Goal: Information Seeking & Learning: Find specific fact

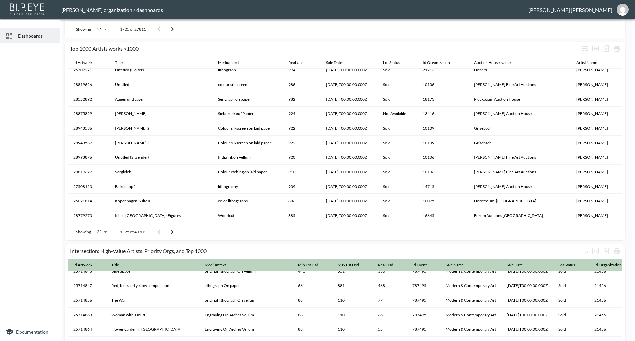
scroll to position [364, 0]
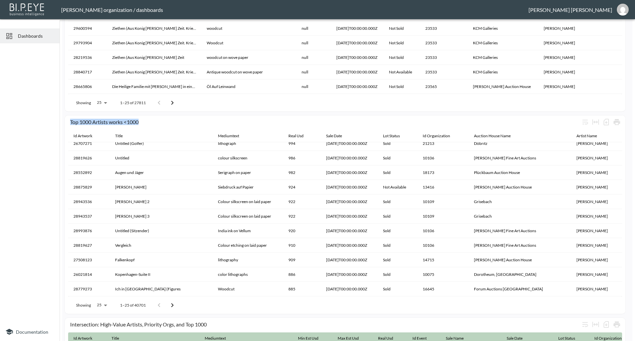
drag, startPoint x: 140, startPoint y: 122, endPoint x: 67, endPoint y: 123, distance: 72.8
click at [67, 123] on div "Top 1000 Artists works <1000 Id Artwork Title Mediumtext Real Usd Sale Date Lot…" at bounding box center [345, 214] width 561 height 198
copy div "Top 1000 Artists works <1000"
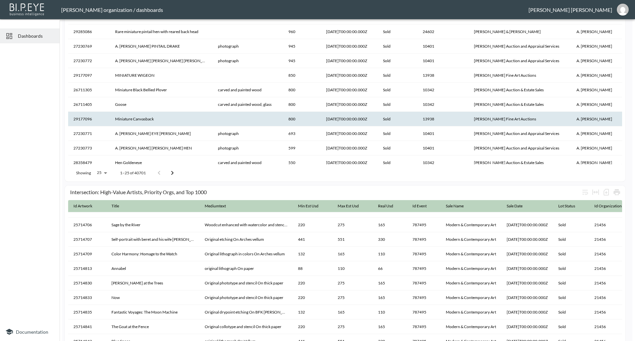
scroll to position [132, 0]
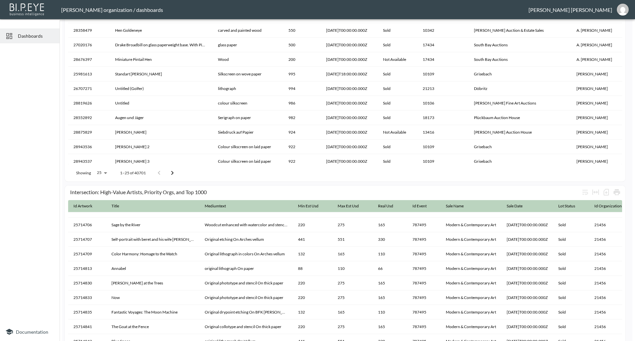
click at [177, 173] on button "Go to next page" at bounding box center [172, 172] width 13 height 13
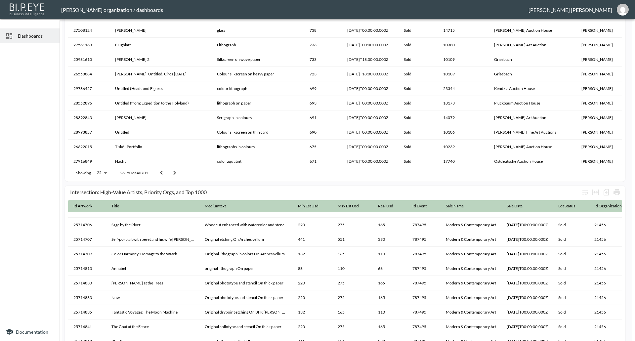
click at [177, 173] on icon "Go to next page" at bounding box center [175, 173] width 8 height 8
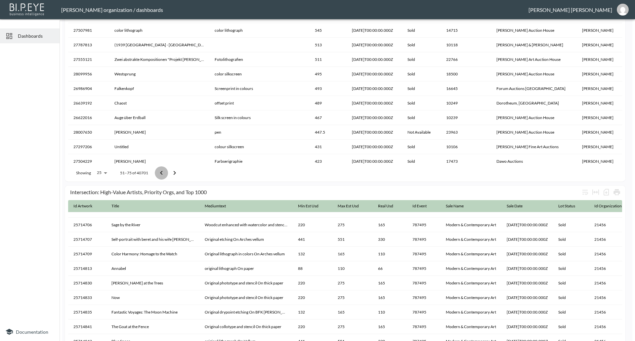
click at [163, 173] on icon "Go to previous page" at bounding box center [161, 173] width 8 height 8
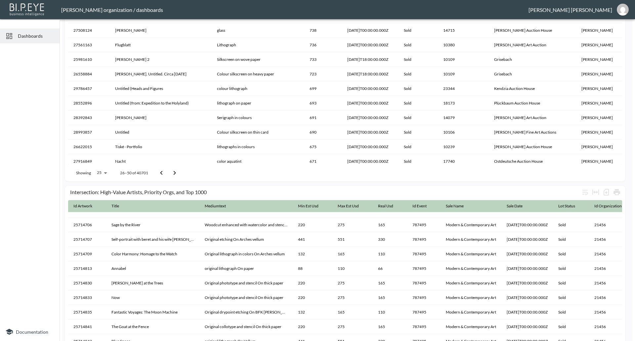
click at [163, 173] on icon "Go to previous page" at bounding box center [161, 173] width 8 height 8
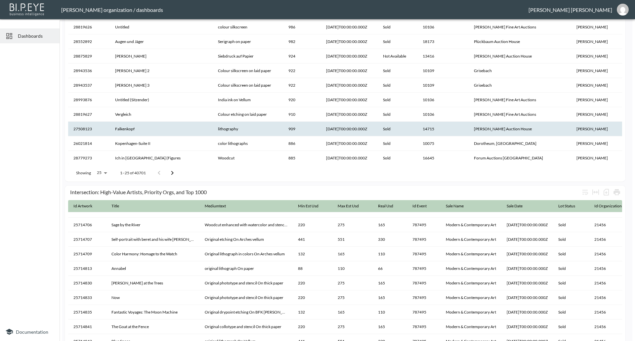
scroll to position [210, 0]
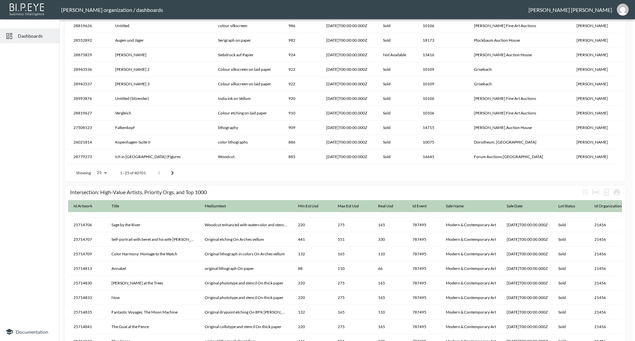
click at [176, 173] on icon "Go to next page" at bounding box center [172, 173] width 8 height 8
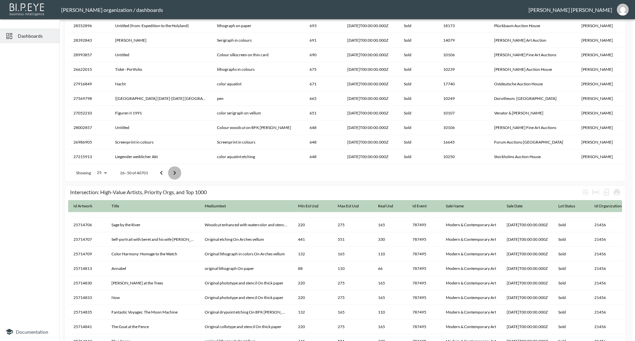
click at [176, 173] on icon "Go to next page" at bounding box center [175, 173] width 8 height 8
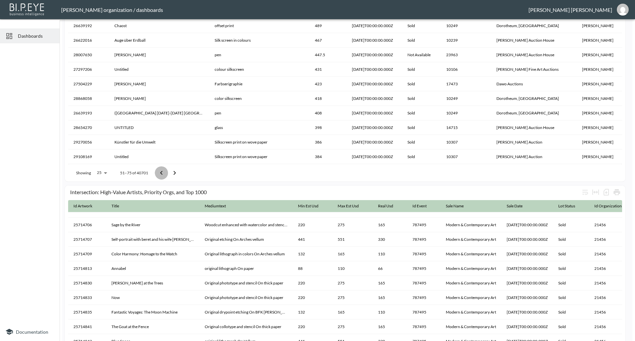
click at [163, 172] on icon "Go to previous page" at bounding box center [161, 173] width 8 height 8
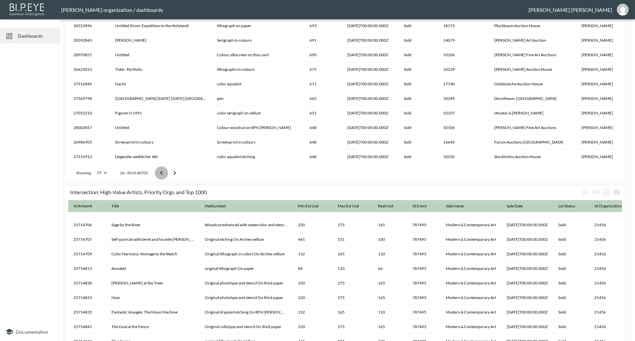
click at [163, 172] on icon "Go to previous page" at bounding box center [161, 173] width 8 height 8
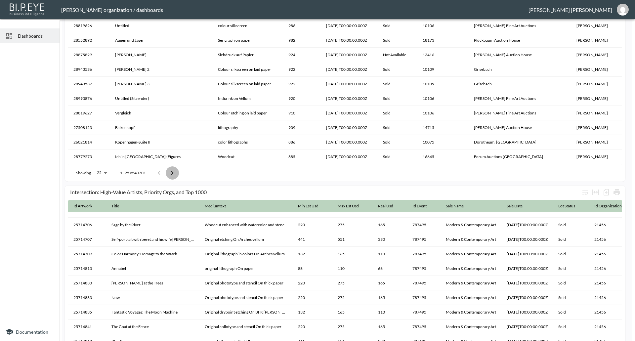
click at [173, 175] on icon "Go to next page" at bounding box center [172, 173] width 8 height 8
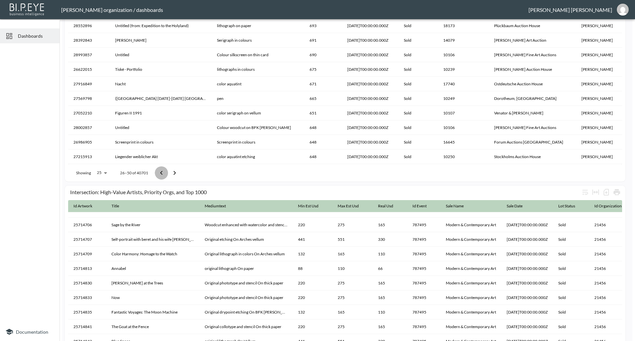
click at [161, 173] on icon "Go to previous page" at bounding box center [161, 173] width 8 height 8
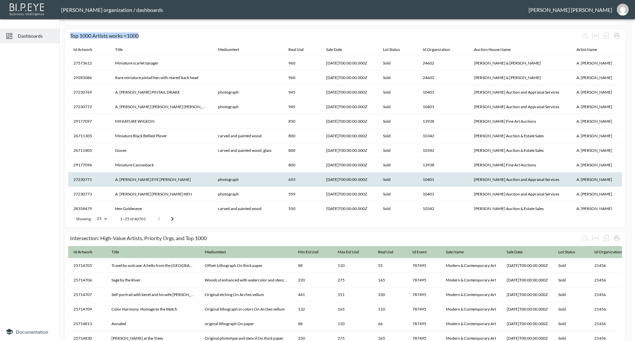
scroll to position [463, 0]
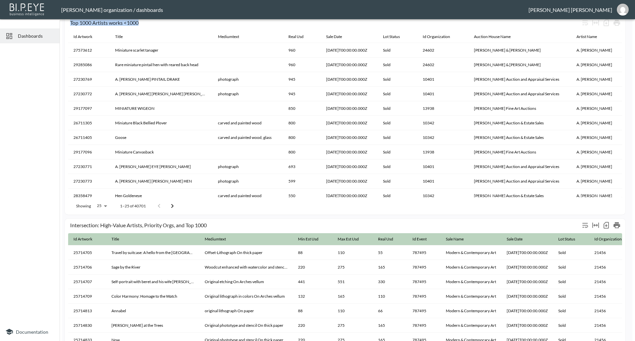
drag, startPoint x: 125, startPoint y: 24, endPoint x: 461, endPoint y: 218, distance: 387.5
click at [461, 218] on div "Artist>10000 and Lot<500 Id Artwork Title Mediumtext Real Usd Min Est Usd Max E…" at bounding box center [346, 94] width 568 height 1036
click at [438, 216] on div "Artist>10000 and Lot<500 Id Artwork Title Mediumtext Real Usd Min Est Usd Max E…" at bounding box center [346, 94] width 568 height 1036
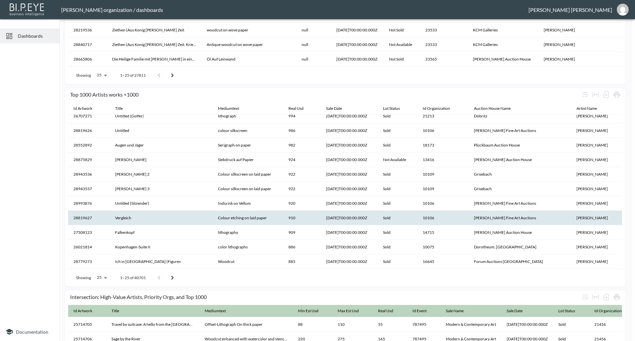
scroll to position [397, 0]
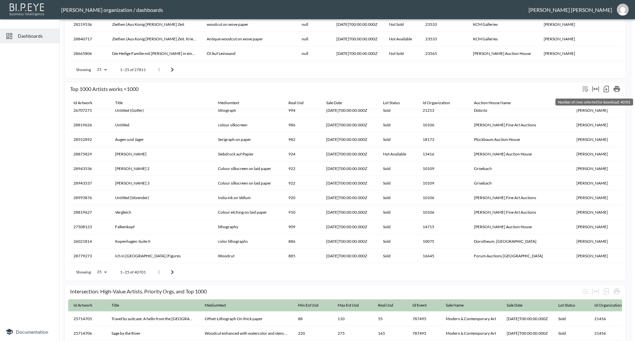
click at [607, 90] on icon "Number of rows selected for download: 40701" at bounding box center [606, 89] width 8 height 8
click at [73, 89] on div "Top 1000 Artists works <1000" at bounding box center [325, 89] width 510 height 6
drag, startPoint x: 73, startPoint y: 89, endPoint x: 149, endPoint y: 94, distance: 75.9
click at [149, 94] on div "Top 1000 Artists works <1000" at bounding box center [345, 89] width 554 height 15
click at [93, 89] on div "Top 1000 Artists works <1000" at bounding box center [325, 89] width 510 height 6
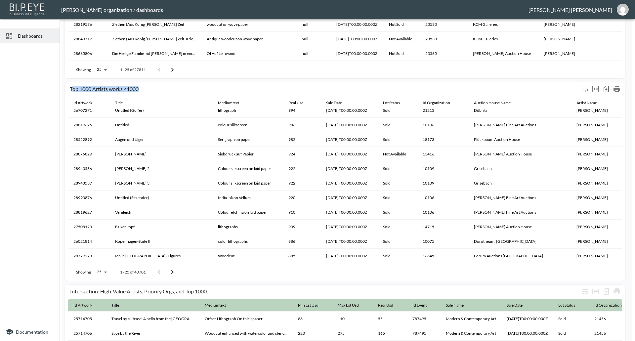
click at [93, 89] on div "Top 1000 Artists works <1000" at bounding box center [325, 89] width 510 height 6
copy div "Top 1000 Artists works <1000"
